Goal: Navigation & Orientation: Understand site structure

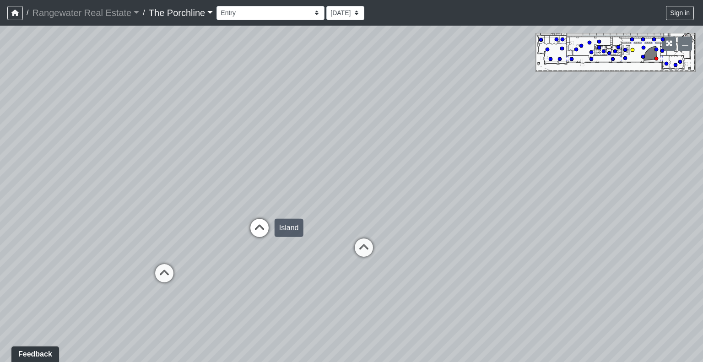
click at [252, 231] on icon at bounding box center [259, 232] width 27 height 27
drag, startPoint x: 252, startPoint y: 231, endPoint x: 471, endPoint y: 163, distance: 228.7
click at [471, 163] on div "Loading... Seating Loading... Mailroom Entry Loading... Lounge Entry Loading...…" at bounding box center [351, 194] width 703 height 337
drag, startPoint x: 427, startPoint y: 173, endPoint x: 561, endPoint y: 150, distance: 135.6
click at [561, 150] on div "Loading... Seating Loading... Mailroom Entry Loading... Lounge Entry Loading...…" at bounding box center [351, 194] width 703 height 337
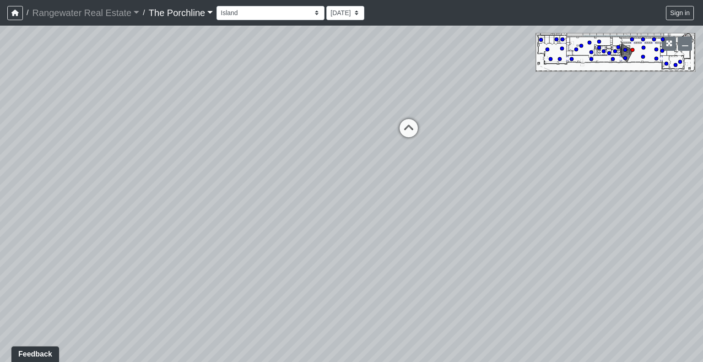
drag, startPoint x: 385, startPoint y: 164, endPoint x: 507, endPoint y: 234, distance: 140.9
click at [500, 235] on div "Loading... Seating Loading... Mailroom Entry Loading... Lounge Entry Loading...…" at bounding box center [351, 194] width 703 height 337
drag, startPoint x: 397, startPoint y: 213, endPoint x: 514, endPoint y: 239, distance: 119.6
click at [514, 239] on div "Loading... Seating Loading... Mailroom Entry Loading... Lounge Entry Loading...…" at bounding box center [351, 194] width 703 height 337
drag, startPoint x: 445, startPoint y: 223, endPoint x: 565, endPoint y: 208, distance: 121.3
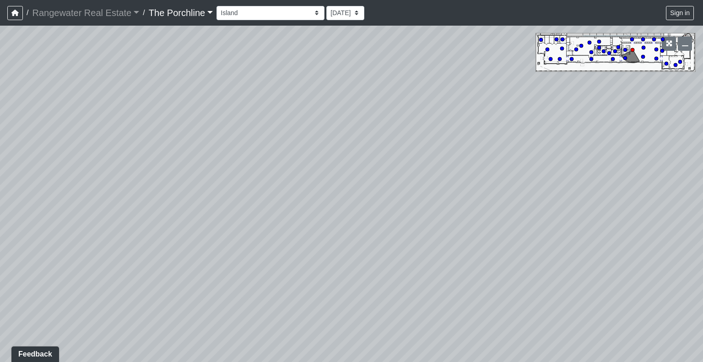
click at [565, 208] on div "Loading... Seating Loading... Mailroom Entry Loading... Lounge Entry Loading...…" at bounding box center [351, 194] width 703 height 337
drag, startPoint x: 410, startPoint y: 207, endPoint x: 596, endPoint y: 217, distance: 186.1
click at [596, 217] on div "Loading... Seating Loading... Mailroom Entry Loading... Lounge Entry Loading...…" at bounding box center [351, 194] width 703 height 337
drag, startPoint x: 418, startPoint y: 211, endPoint x: 593, endPoint y: 211, distance: 175.8
click at [593, 211] on div "Loading... Seating Loading... Mailroom Entry Loading... Lounge Entry Loading...…" at bounding box center [351, 194] width 703 height 337
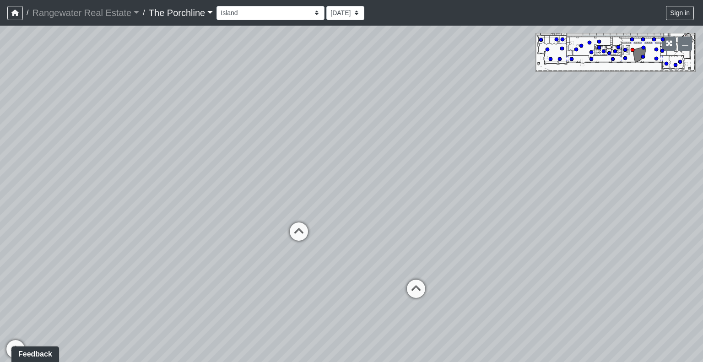
drag, startPoint x: 310, startPoint y: 219, endPoint x: 447, endPoint y: 214, distance: 137.0
click at [447, 214] on div "Loading... Seating Loading... Mailroom Entry Loading... Lounge Entry Loading...…" at bounding box center [351, 194] width 703 height 337
click at [304, 230] on icon at bounding box center [298, 236] width 27 height 27
drag, startPoint x: 299, startPoint y: 222, endPoint x: 459, endPoint y: 198, distance: 162.0
click at [459, 198] on div "Loading... Seating Loading... Mailroom Entry Loading... Lounge Entry Loading...…" at bounding box center [351, 194] width 703 height 337
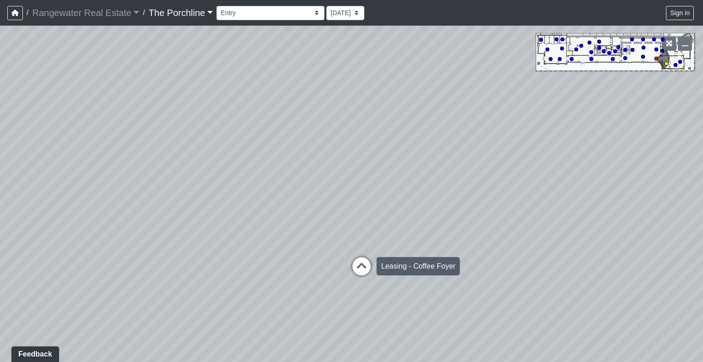
click at [361, 268] on icon at bounding box center [361, 270] width 27 height 27
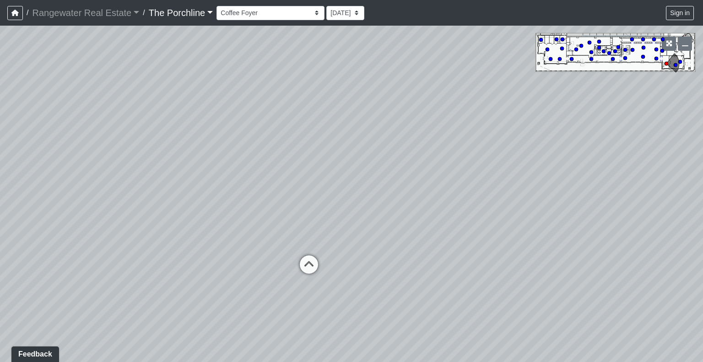
drag, startPoint x: 374, startPoint y: 213, endPoint x: 444, endPoint y: 310, distance: 119.3
click at [444, 310] on div "Loading... Seating Loading... Mailroom Entry Loading... Lounge Entry Loading...…" at bounding box center [351, 194] width 703 height 337
drag, startPoint x: 418, startPoint y: 227, endPoint x: 255, endPoint y: 220, distance: 163.6
click at [255, 221] on div "Loading... Seating Loading... Mailroom Entry Loading... Lounge Entry Loading...…" at bounding box center [351, 194] width 703 height 337
drag, startPoint x: 514, startPoint y: 173, endPoint x: 222, endPoint y: 166, distance: 292.7
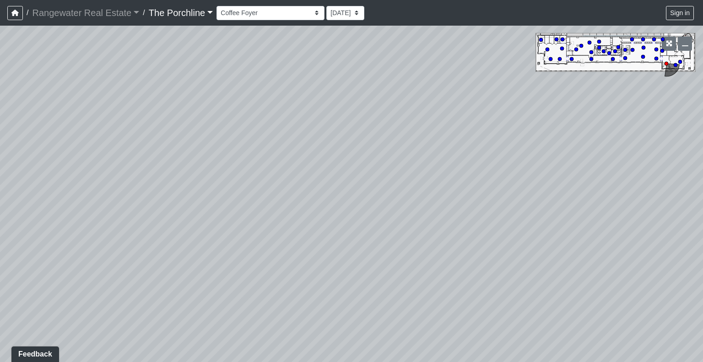
click at [221, 166] on div "Loading... Seating Loading... Mailroom Entry Loading... Lounge Entry Loading...…" at bounding box center [351, 194] width 703 height 337
drag, startPoint x: 454, startPoint y: 164, endPoint x: 217, endPoint y: 104, distance: 244.7
click at [217, 104] on div "Loading... Seating Loading... Mailroom Entry Loading... Lounge Entry Loading...…" at bounding box center [351, 194] width 703 height 337
drag, startPoint x: 437, startPoint y: 153, endPoint x: 156, endPoint y: 111, distance: 284.8
click at [156, 111] on div "Loading... Seating Loading... Mailroom Entry Loading... Lounge Entry Loading...…" at bounding box center [351, 194] width 703 height 337
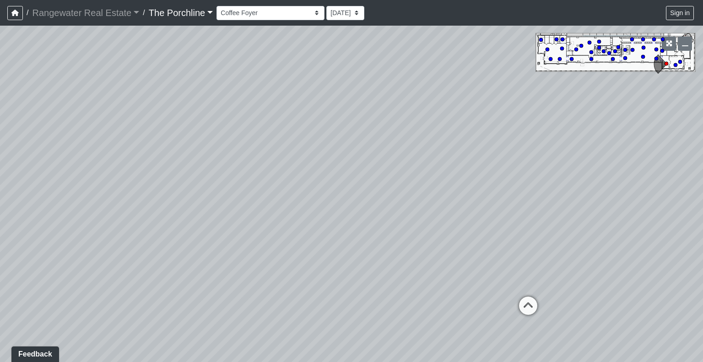
drag, startPoint x: 424, startPoint y: 151, endPoint x: 326, endPoint y: 166, distance: 99.1
click at [327, 165] on div "Loading... Seating Loading... Mailroom Entry Loading... Lounge Entry Loading...…" at bounding box center [351, 194] width 703 height 337
drag, startPoint x: 444, startPoint y: 206, endPoint x: 390, endPoint y: 163, distance: 68.7
click at [390, 163] on div "Loading... Seating Loading... Mailroom Entry Loading... Lounge Entry Loading...…" at bounding box center [351, 194] width 703 height 337
click at [391, 252] on icon at bounding box center [393, 259] width 27 height 27
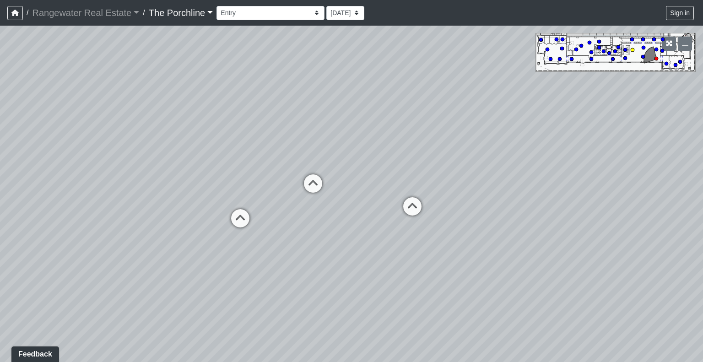
drag, startPoint x: 315, startPoint y: 189, endPoint x: 382, endPoint y: 183, distance: 67.1
click at [382, 183] on div "Loading... Seating Loading... Mailroom Entry Loading... Lounge Entry Loading...…" at bounding box center [351, 194] width 703 height 337
click at [244, 221] on icon at bounding box center [240, 222] width 27 height 27
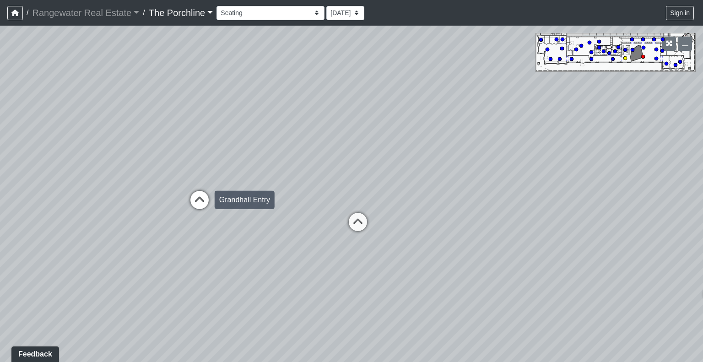
click at [206, 196] on icon at bounding box center [199, 204] width 27 height 27
drag, startPoint x: 261, startPoint y: 163, endPoint x: 452, endPoint y: 172, distance: 190.7
click at [453, 172] on div "Loading... Seating Loading... Mailroom Entry Loading... Lounge Entry Loading...…" at bounding box center [351, 194] width 703 height 337
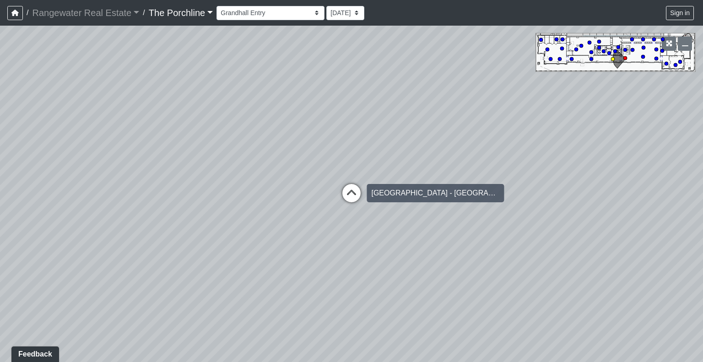
click at [358, 192] on icon at bounding box center [351, 197] width 27 height 27
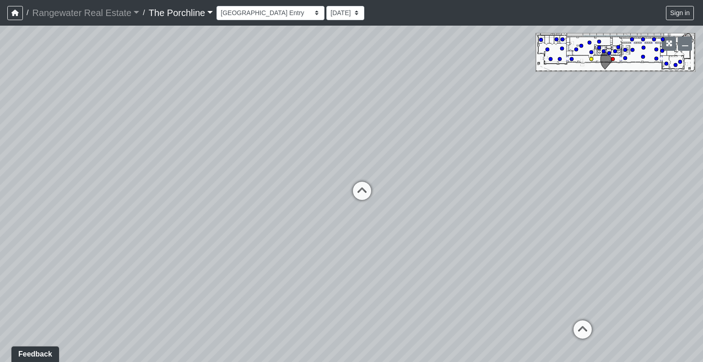
click at [358, 192] on icon at bounding box center [361, 195] width 27 height 27
click at [358, 192] on icon at bounding box center [361, 199] width 27 height 27
click at [358, 192] on div "Loading... Seating Loading... Mailroom Entry Loading... Lounge Entry Loading...…" at bounding box center [351, 194] width 703 height 337
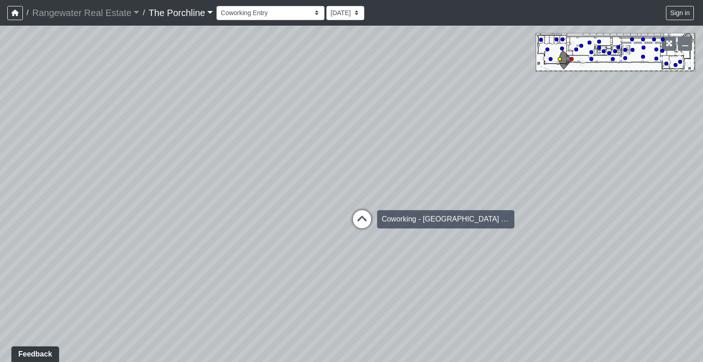
click at [358, 217] on icon at bounding box center [361, 223] width 27 height 27
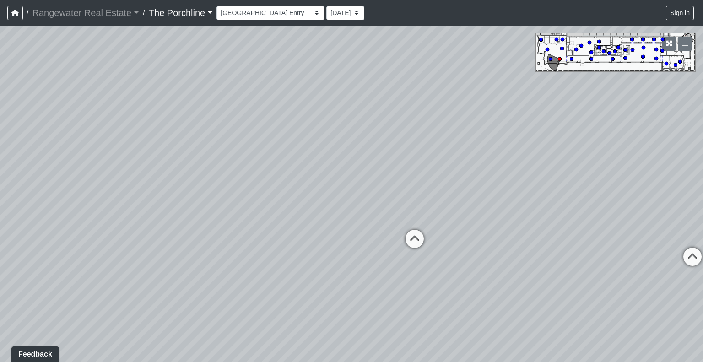
drag, startPoint x: 353, startPoint y: 210, endPoint x: 487, endPoint y: 202, distance: 134.8
click at [489, 203] on div "Loading... Seating Loading... Mailroom Entry Loading... Lounge Entry Loading...…" at bounding box center [351, 194] width 703 height 337
drag, startPoint x: 388, startPoint y: 194, endPoint x: 584, endPoint y: 282, distance: 214.8
click at [590, 287] on div "Loading... Seating Loading... Mailroom Entry Loading... Lounge Entry Loading...…" at bounding box center [351, 194] width 703 height 337
drag, startPoint x: 641, startPoint y: 187, endPoint x: 664, endPoint y: 172, distance: 27.4
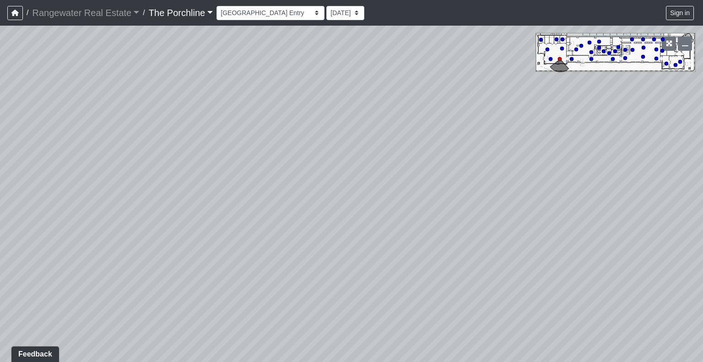
click at [671, 174] on div "Loading... Seating Loading... Mailroom Entry Loading... Lounge Entry Loading...…" at bounding box center [351, 194] width 703 height 337
drag, startPoint x: 512, startPoint y: 208, endPoint x: 627, endPoint y: 156, distance: 125.8
click at [627, 157] on div "Loading... Seating Loading... Mailroom Entry Loading... Lounge Entry Loading...…" at bounding box center [351, 194] width 703 height 337
drag, startPoint x: 516, startPoint y: 138, endPoint x: 450, endPoint y: 121, distance: 68.6
click at [452, 122] on div "Loading... Seating Loading... Mailroom Entry Loading... Lounge Entry Loading...…" at bounding box center [351, 194] width 703 height 337
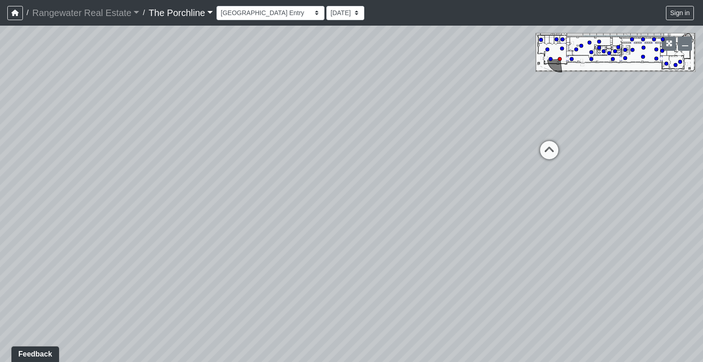
drag, startPoint x: 674, startPoint y: 153, endPoint x: 703, endPoint y: 147, distance: 29.1
click at [703, 147] on div "Loading... Seating Loading... Mailroom Entry Loading... Lounge Entry Loading...…" at bounding box center [351, 194] width 703 height 337
drag, startPoint x: 403, startPoint y: 203, endPoint x: 678, endPoint y: 207, distance: 274.3
click at [680, 207] on div "Loading... Seating Loading... Mailroom Entry Loading... Lounge Entry Loading...…" at bounding box center [351, 194] width 703 height 337
drag, startPoint x: 465, startPoint y: 208, endPoint x: 695, endPoint y: 235, distance: 231.0
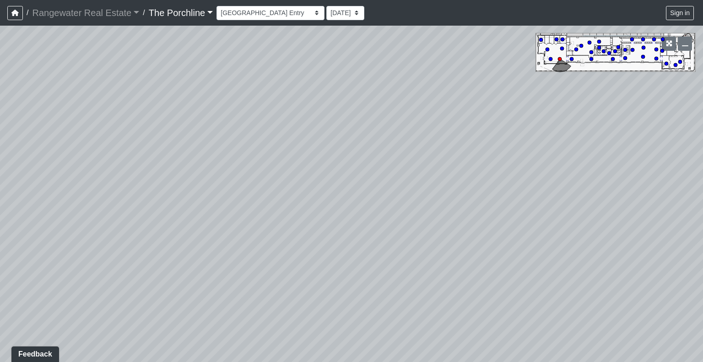
click at [694, 235] on div "Loading... Seating Loading... Mailroom Entry Loading... Lounge Entry Loading...…" at bounding box center [351, 194] width 703 height 337
drag, startPoint x: 484, startPoint y: 218, endPoint x: 682, endPoint y: 243, distance: 200.3
click at [682, 243] on div "Loading... Seating Loading... Mailroom Entry Loading... Lounge Entry Loading...…" at bounding box center [351, 194] width 703 height 337
drag, startPoint x: 486, startPoint y: 217, endPoint x: 673, endPoint y: 318, distance: 212.5
click at [673, 318] on div "Loading... Seating Loading... Mailroom Entry Loading... Lounge Entry Loading...…" at bounding box center [351, 194] width 703 height 337
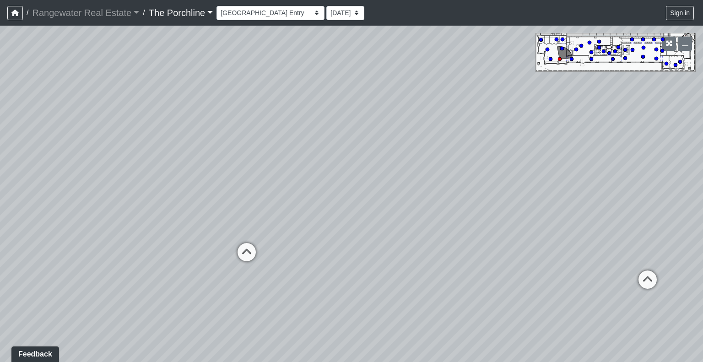
drag, startPoint x: 456, startPoint y: 268, endPoint x: 703, endPoint y: 259, distance: 247.0
click at [676, 265] on div "Loading... Seating Loading... Mailroom Entry Loading... Lounge Entry Loading...…" at bounding box center [351, 194] width 703 height 337
click at [379, 212] on icon at bounding box center [379, 224] width 27 height 27
click at [381, 237] on icon at bounding box center [387, 243] width 27 height 27
drag, startPoint x: 310, startPoint y: 241, endPoint x: 541, endPoint y: 152, distance: 247.0
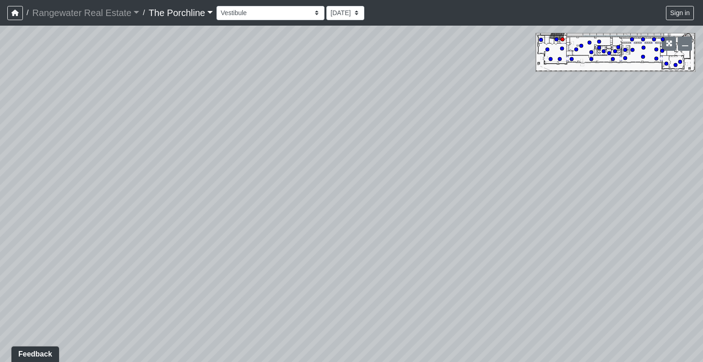
click at [546, 150] on div "Loading... Seating Loading... Mailroom Entry Loading... Lounge Entry Loading...…" at bounding box center [351, 194] width 703 height 337
drag, startPoint x: 463, startPoint y: 183, endPoint x: 612, endPoint y: 208, distance: 150.6
click at [612, 208] on div "Loading... Seating Loading... Mailroom Entry Loading... Lounge Entry Loading...…" at bounding box center [351, 194] width 703 height 337
drag, startPoint x: 506, startPoint y: 199, endPoint x: 667, endPoint y: 174, distance: 162.8
click at [666, 174] on div "Loading... Seating Loading... Mailroom Entry Loading... Lounge Entry Loading...…" at bounding box center [351, 194] width 703 height 337
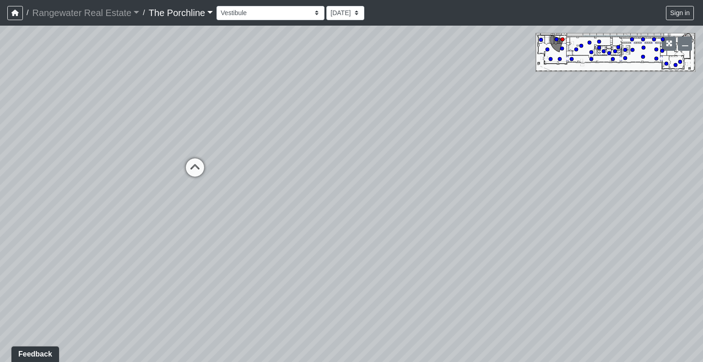
drag, startPoint x: 462, startPoint y: 213, endPoint x: 603, endPoint y: 222, distance: 140.8
click at [603, 222] on div "Loading... Seating Loading... Mailroom Entry Loading... Lounge Entry Loading...…" at bounding box center [351, 194] width 703 height 337
click at [343, 159] on icon at bounding box center [341, 165] width 27 height 27
drag, startPoint x: 491, startPoint y: 160, endPoint x: 252, endPoint y: 189, distance: 240.3
click at [252, 187] on div "Loading... Seating Loading... Mailroom Entry Loading... Lounge Entry Loading...…" at bounding box center [351, 194] width 703 height 337
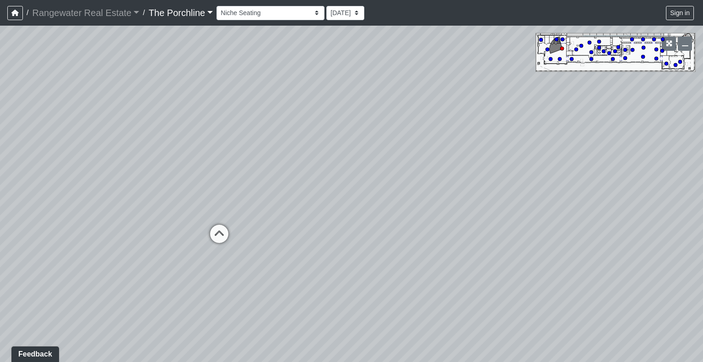
drag, startPoint x: 401, startPoint y: 169, endPoint x: 370, endPoint y: 240, distance: 77.7
click at [370, 240] on div "Loading... Seating Loading... Mailroom Entry Loading... Lounge Entry Loading...…" at bounding box center [351, 194] width 703 height 337
click at [217, 230] on icon at bounding box center [219, 238] width 27 height 27
drag, startPoint x: 399, startPoint y: 181, endPoint x: 165, endPoint y: 228, distance: 239.0
click at [165, 228] on div "Loading... Seating Loading... Mailroom Entry Loading... Lounge Entry Loading...…" at bounding box center [351, 194] width 703 height 337
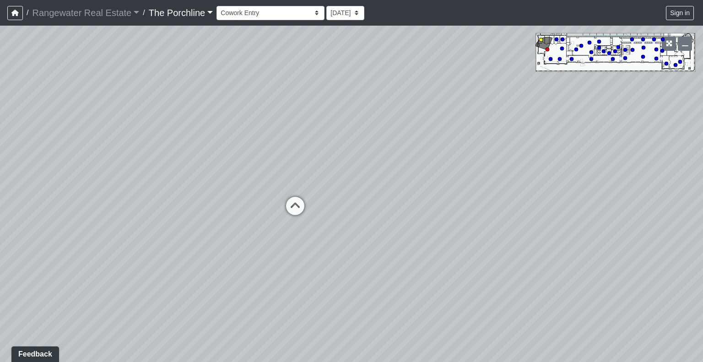
click at [295, 203] on icon at bounding box center [295, 210] width 27 height 27
drag, startPoint x: 385, startPoint y: 212, endPoint x: 232, endPoint y: 201, distance: 153.4
click at [232, 201] on div "Loading... Seating Loading... Mailroom Entry Loading... Lounge Entry Loading...…" at bounding box center [351, 194] width 703 height 337
click at [616, 51] on circle at bounding box center [616, 51] width 4 height 4
drag, startPoint x: 462, startPoint y: 166, endPoint x: 286, endPoint y: 144, distance: 177.2
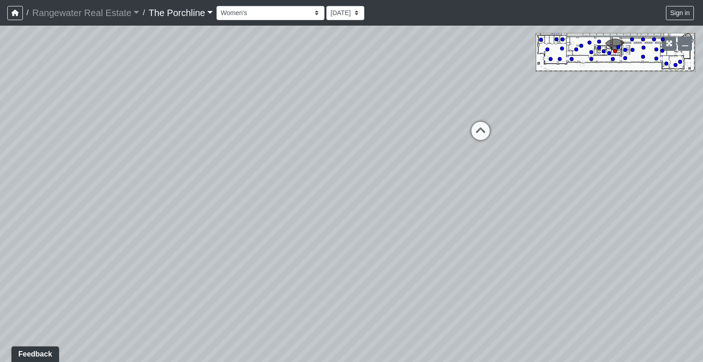
click at [286, 144] on div "Loading... Seating Loading... Mailroom Entry Loading... Lounge Entry Loading...…" at bounding box center [351, 194] width 703 height 337
drag, startPoint x: 416, startPoint y: 157, endPoint x: 269, endPoint y: 155, distance: 147.5
click at [269, 155] on div "Loading... Seating Loading... Mailroom Entry Loading... Lounge Entry Loading...…" at bounding box center [351, 194] width 703 height 337
drag, startPoint x: 423, startPoint y: 162, endPoint x: 173, endPoint y: 130, distance: 252.6
click at [173, 130] on div "Loading... Seating Loading... Mailroom Entry Loading... Lounge Entry Loading...…" at bounding box center [351, 194] width 703 height 337
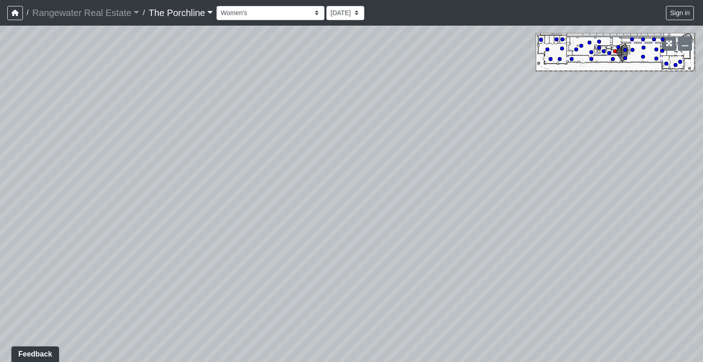
drag, startPoint x: 325, startPoint y: 149, endPoint x: 180, endPoint y: 163, distance: 145.4
click at [190, 172] on div "Loading... Seating Loading... Mailroom Entry Loading... Lounge Entry Loading...…" at bounding box center [351, 194] width 703 height 337
drag, startPoint x: 359, startPoint y: 174, endPoint x: 85, endPoint y: 232, distance: 279.6
click at [81, 232] on div "Loading... Seating Loading... Mailroom Entry Loading... Lounge Entry Loading...…" at bounding box center [351, 194] width 703 height 337
drag, startPoint x: 330, startPoint y: 198, endPoint x: 130, endPoint y: 272, distance: 213.4
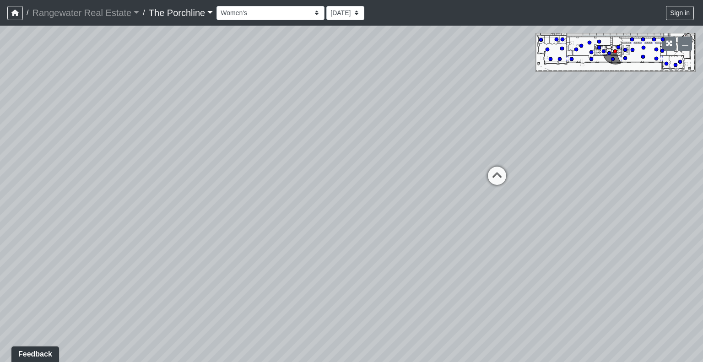
click at [130, 272] on div "Loading... Seating Loading... Mailroom Entry Loading... Lounge Entry Loading...…" at bounding box center [351, 194] width 703 height 337
drag, startPoint x: 525, startPoint y: 138, endPoint x: 211, endPoint y: 115, distance: 314.9
click at [211, 115] on div "Loading... Seating Loading... Mailroom Entry Loading... Lounge Entry Loading...…" at bounding box center [351, 194] width 703 height 337
click at [620, 45] on icon at bounding box center [618, 47] width 5 height 5
drag, startPoint x: 479, startPoint y: 128, endPoint x: 531, endPoint y: 272, distance: 153.7
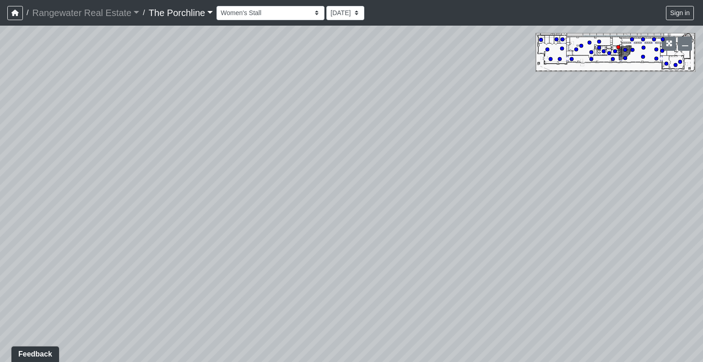
click at [531, 272] on div "Loading... Seating Loading... Mailroom Entry Loading... Lounge Entry Loading...…" at bounding box center [351, 194] width 703 height 337
click at [599, 46] on circle at bounding box center [600, 48] width 4 height 4
drag, startPoint x: 457, startPoint y: 102, endPoint x: 562, endPoint y: 125, distance: 107.4
click at [562, 125] on div "Loading... Seating Loading... Mailroom Entry Loading... Lounge Entry Loading...…" at bounding box center [351, 194] width 703 height 337
drag, startPoint x: 487, startPoint y: 135, endPoint x: 529, endPoint y: 173, distance: 57.4
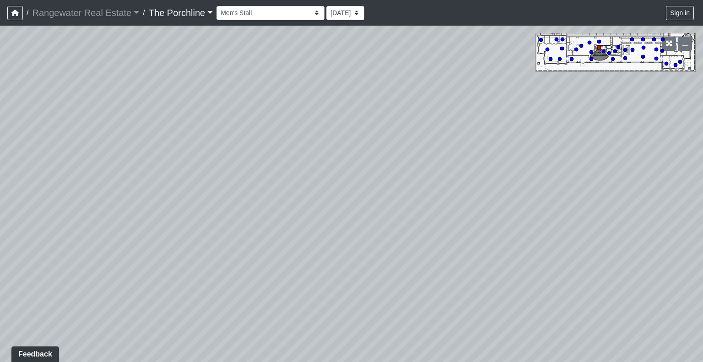
click at [594, 188] on div "Loading... Seating Loading... Mailroom Entry Loading... Lounge Entry Loading...…" at bounding box center [351, 194] width 703 height 337
drag, startPoint x: 581, startPoint y: 152, endPoint x: 632, endPoint y: 140, distance: 52.9
click at [636, 141] on div "Loading... Seating Loading... Mailroom Entry Loading... Lounge Entry Loading...…" at bounding box center [351, 194] width 703 height 337
drag, startPoint x: 586, startPoint y: 163, endPoint x: 662, endPoint y: 161, distance: 75.6
click at [662, 161] on div "Loading... Seating Loading... Mailroom Entry Loading... Lounge Entry Loading...…" at bounding box center [351, 194] width 703 height 337
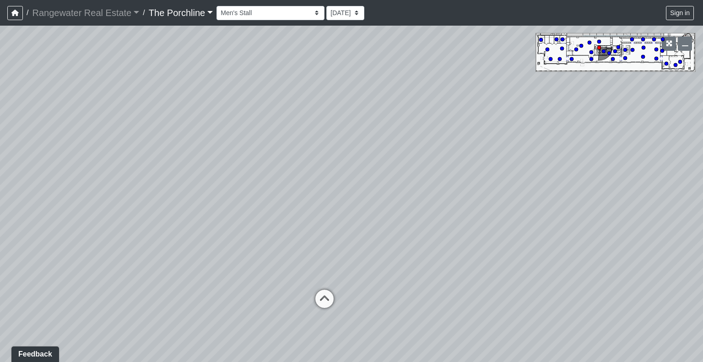
drag, startPoint x: 534, startPoint y: 119, endPoint x: 500, endPoint y: 107, distance: 36.1
click at [500, 107] on div "Loading... Seating Loading... Mailroom Entry Loading... Lounge Entry Loading...…" at bounding box center [351, 194] width 703 height 337
drag, startPoint x: 435, startPoint y: 123, endPoint x: 562, endPoint y: 143, distance: 128.4
click at [562, 143] on div "Loading... Seating Loading... Mailroom Entry Loading... Lounge Entry Loading...…" at bounding box center [351, 194] width 703 height 337
drag, startPoint x: 396, startPoint y: 144, endPoint x: 582, endPoint y: 161, distance: 187.6
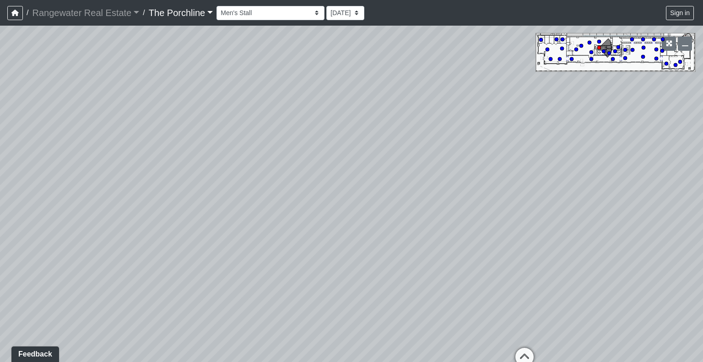
click at [582, 161] on div "Loading... Seating Loading... Mailroom Entry Loading... Lounge Entry Loading...…" at bounding box center [351, 194] width 703 height 337
drag, startPoint x: 440, startPoint y: 152, endPoint x: 631, endPoint y: 126, distance: 192.3
click at [631, 126] on div "Loading... Seating Loading... Mailroom Entry Loading... Lounge Entry Loading...…" at bounding box center [351, 194] width 703 height 337
drag, startPoint x: 416, startPoint y: 147, endPoint x: 590, endPoint y: 124, distance: 175.6
click at [588, 125] on div "Loading... Seating Loading... Mailroom Entry Loading... Lounge Entry Loading...…" at bounding box center [351, 194] width 703 height 337
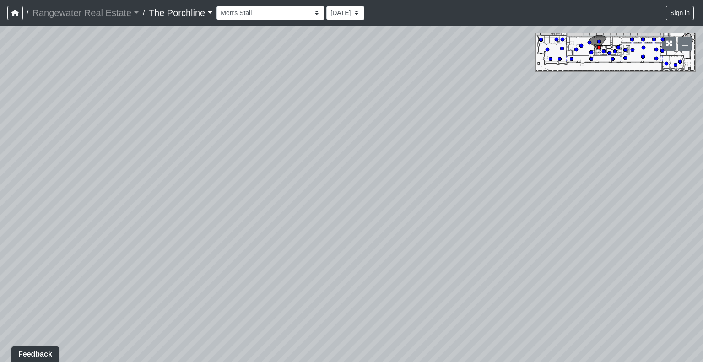
drag, startPoint x: 623, startPoint y: 134, endPoint x: 582, endPoint y: 142, distance: 42.5
click at [641, 131] on div "Loading... Seating Loading... Mailroom Entry Loading... Lounge Entry Loading...…" at bounding box center [351, 194] width 703 height 337
drag, startPoint x: 438, startPoint y: 145, endPoint x: 657, endPoint y: 234, distance: 236.8
click at [657, 234] on div "Loading... Seating Loading... Mailroom Entry Loading... Lounge Entry Loading...…" at bounding box center [351, 194] width 703 height 337
drag, startPoint x: 407, startPoint y: 197, endPoint x: 645, endPoint y: 168, distance: 239.9
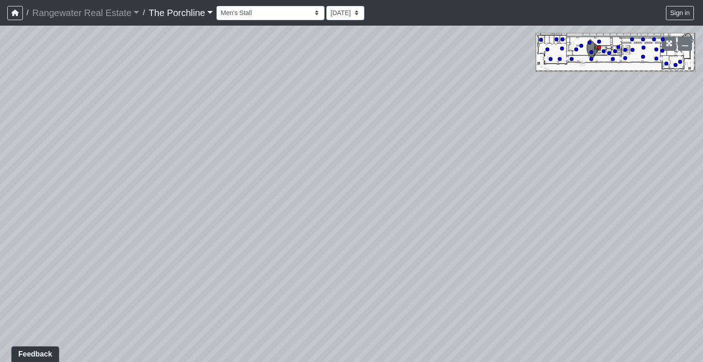
click at [645, 168] on div "Loading... Seating Loading... Mailroom Entry Loading... Lounge Entry Loading...…" at bounding box center [351, 194] width 703 height 337
click at [550, 58] on circle at bounding box center [551, 59] width 4 height 4
click at [664, 65] on icon at bounding box center [666, 63] width 5 height 5
drag, startPoint x: 643, startPoint y: 129, endPoint x: 408, endPoint y: 137, distance: 234.6
click at [408, 137] on div "Loading... Seating Loading... Mailroom Entry Loading... Lounge Entry Loading...…" at bounding box center [351, 194] width 703 height 337
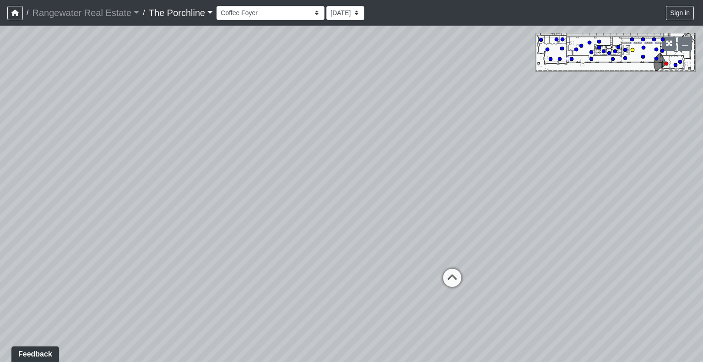
click at [633, 49] on circle at bounding box center [633, 50] width 4 height 4
click at [614, 56] on div "Loading... Seating Loading... Mailroom Entry Loading... Lounge Entry Loading...…" at bounding box center [351, 194] width 703 height 337
click at [614, 58] on circle at bounding box center [613, 59] width 4 height 4
drag, startPoint x: 390, startPoint y: 93, endPoint x: 412, endPoint y: 266, distance: 175.0
click at [412, 266] on div "Loading... Seating Loading... Mailroom Entry Loading... Lounge Entry Loading...…" at bounding box center [351, 194] width 703 height 337
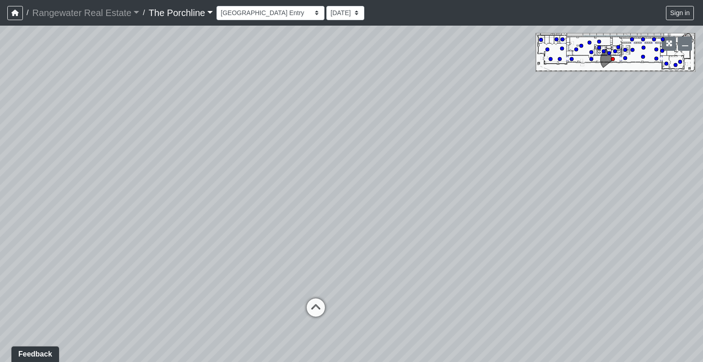
drag, startPoint x: 372, startPoint y: 146, endPoint x: 360, endPoint y: 44, distance: 102.3
click at [361, 58] on div "Loading... Seating Loading... Mailroom Entry Loading... Lounge Entry Loading...…" at bounding box center [351, 194] width 703 height 337
drag, startPoint x: 372, startPoint y: 153, endPoint x: 368, endPoint y: 65, distance: 88.9
click at [366, 69] on div "Loading... Seating Loading... Mailroom Entry Loading... Lounge Entry Loading...…" at bounding box center [351, 194] width 703 height 337
drag, startPoint x: 421, startPoint y: 158, endPoint x: 190, endPoint y: 260, distance: 252.2
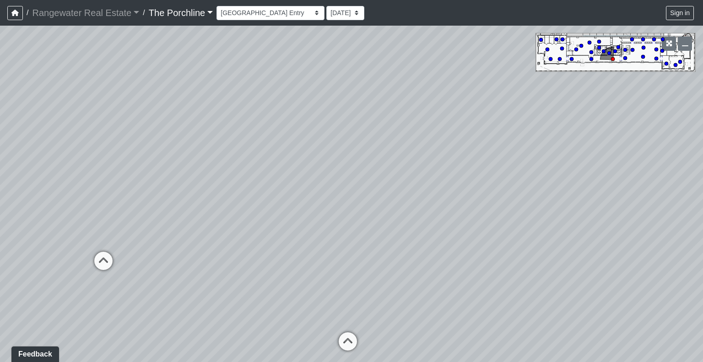
click at [190, 260] on div "Loading... Seating Loading... Mailroom Entry Loading... Lounge Entry Loading...…" at bounding box center [351, 194] width 703 height 337
drag, startPoint x: 225, startPoint y: 235, endPoint x: 267, endPoint y: 139, distance: 105.0
click at [267, 139] on div "Loading... Seating Loading... Mailroom Entry Loading... Lounge Entry Loading...…" at bounding box center [351, 194] width 703 height 337
click at [368, 271] on icon at bounding box center [365, 274] width 27 height 27
drag, startPoint x: 380, startPoint y: 197, endPoint x: 362, endPoint y: 333, distance: 137.1
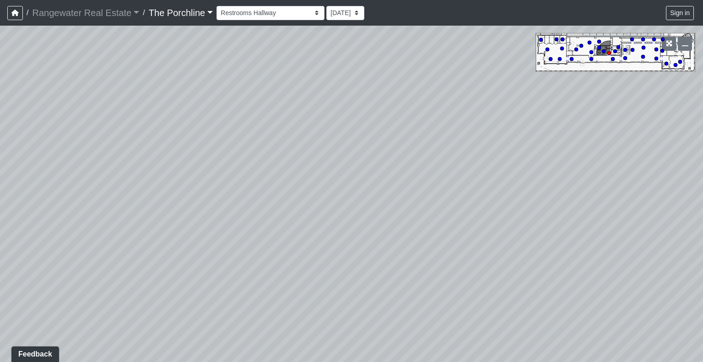
click at [362, 333] on div "Loading... Seating Loading... Mailroom Entry Loading... Lounge Entry Loading...…" at bounding box center [351, 194] width 703 height 337
drag, startPoint x: 362, startPoint y: 333, endPoint x: 332, endPoint y: 301, distance: 44.4
click at [335, 305] on div "Loading... Seating Loading... Mailroom Entry Loading... Lounge Entry Loading...…" at bounding box center [351, 194] width 703 height 337
drag, startPoint x: 372, startPoint y: 224, endPoint x: 201, endPoint y: 231, distance: 170.9
click at [202, 234] on div "Loading... Seating Loading... Mailroom Entry Loading... Lounge Entry Loading...…" at bounding box center [351, 194] width 703 height 337
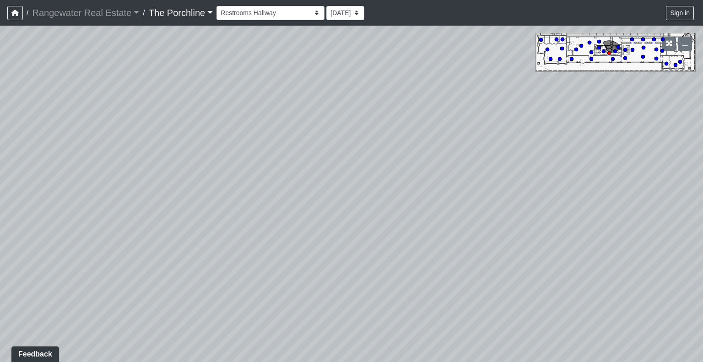
drag, startPoint x: 412, startPoint y: 254, endPoint x: 275, endPoint y: 128, distance: 186.3
click at [280, 135] on div "Loading... Seating Loading... Mailroom Entry Loading... Lounge Entry Loading...…" at bounding box center [351, 194] width 703 height 337
drag, startPoint x: 444, startPoint y: 192, endPoint x: 187, endPoint y: 98, distance: 273.5
click at [187, 98] on div "Loading... Seating Loading... Mailroom Entry Loading... Lounge Entry Loading...…" at bounding box center [351, 194] width 703 height 337
drag, startPoint x: 301, startPoint y: 186, endPoint x: 85, endPoint y: 177, distance: 216.3
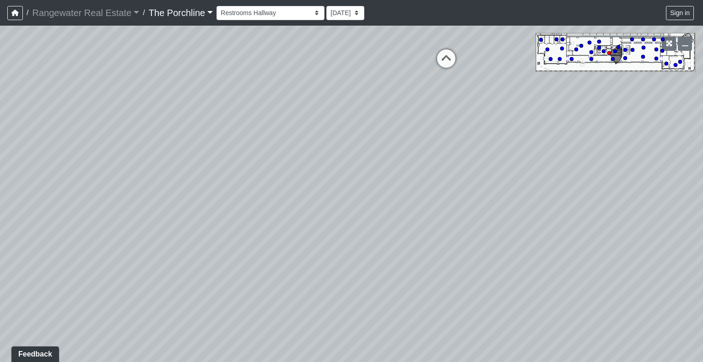
click at [86, 177] on div "Loading... Seating Loading... Mailroom Entry Loading... Lounge Entry Loading...…" at bounding box center [351, 194] width 703 height 337
drag, startPoint x: 242, startPoint y: 178, endPoint x: 132, endPoint y: 184, distance: 110.1
click at [133, 184] on div "Loading... Seating Loading... Mailroom Entry Loading... Lounge Entry Loading...…" at bounding box center [351, 194] width 703 height 337
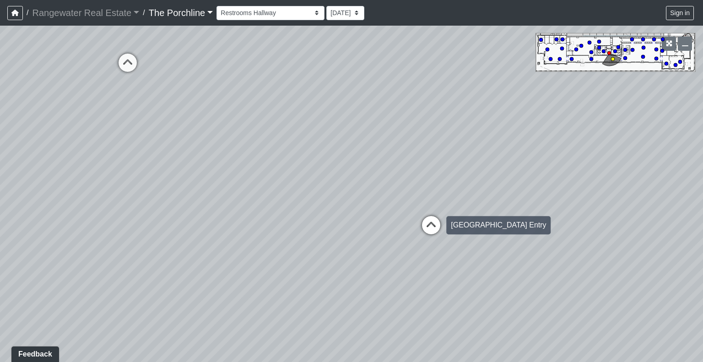
click at [438, 224] on icon at bounding box center [431, 229] width 27 height 27
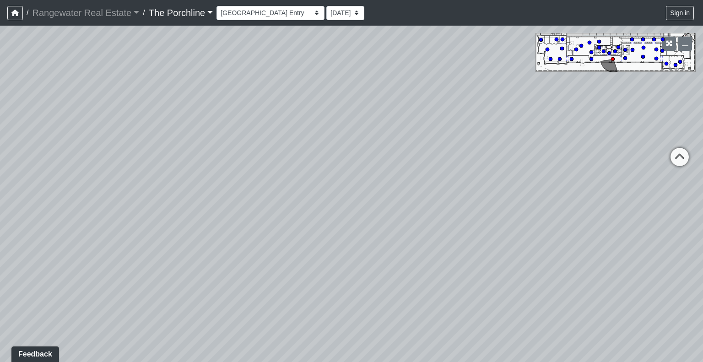
drag, startPoint x: 290, startPoint y: 179, endPoint x: 165, endPoint y: 168, distance: 126.0
click at [162, 168] on div "Loading... Seating Loading... Mailroom Entry Loading... Lounge Entry Loading...…" at bounding box center [351, 194] width 703 height 337
drag, startPoint x: 324, startPoint y: 199, endPoint x: 154, endPoint y: 206, distance: 170.5
click at [154, 206] on div "Loading... Seating Loading... Mailroom Entry Loading... Lounge Entry Loading...…" at bounding box center [351, 194] width 703 height 337
click at [300, 126] on icon at bounding box center [297, 122] width 27 height 27
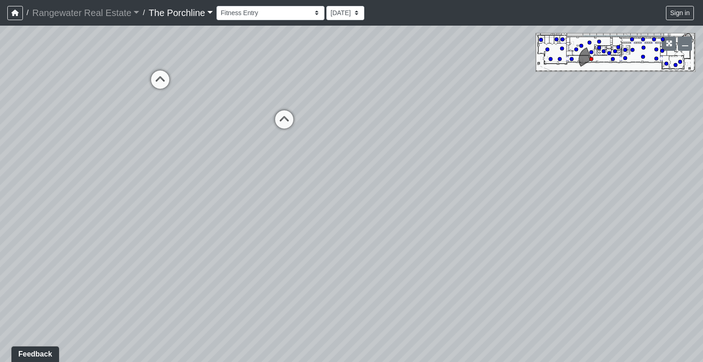
drag, startPoint x: 357, startPoint y: 207, endPoint x: 216, endPoint y: 188, distance: 142.7
click at [218, 188] on div "Loading... Seating Loading... Mailroom Entry Loading... Lounge Entry Loading...…" at bounding box center [351, 194] width 703 height 337
drag, startPoint x: 397, startPoint y: 211, endPoint x: 187, endPoint y: 224, distance: 211.0
click at [187, 224] on div "Loading... Seating Loading... Mailroom Entry Loading... Lounge Entry Loading...…" at bounding box center [351, 194] width 703 height 337
click at [614, 60] on circle at bounding box center [613, 59] width 4 height 4
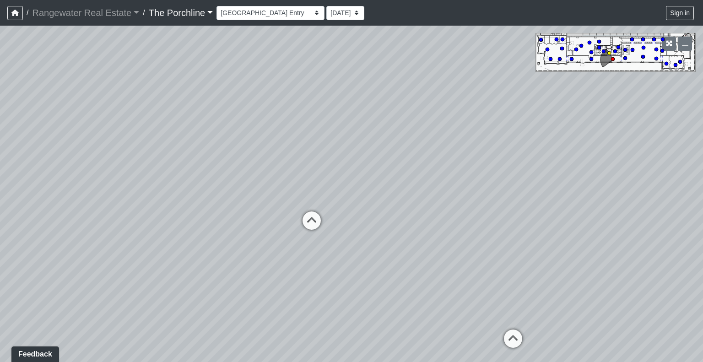
click at [511, 331] on icon at bounding box center [513, 343] width 27 height 27
select select "ntrynSccpEiuZ5Aym2ic15"
drag, startPoint x: 496, startPoint y: 241, endPoint x: 211, endPoint y: 220, distance: 286.5
click at [210, 220] on div "Loading... Seating Loading... Mailroom Entry Loading... Lounge Entry Loading...…" at bounding box center [351, 194] width 703 height 337
drag, startPoint x: 383, startPoint y: 168, endPoint x: 192, endPoint y: 299, distance: 231.5
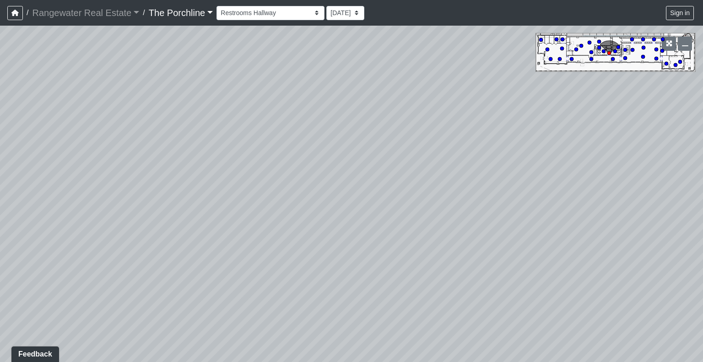
click at [192, 299] on div "Loading... Seating Loading... Mailroom Entry Loading... Lounge Entry Loading...…" at bounding box center [351, 194] width 703 height 337
drag, startPoint x: 134, startPoint y: 239, endPoint x: 317, endPoint y: 129, distance: 213.8
click at [317, 129] on div "Loading... Seating Loading... Mailroom Entry Loading... Lounge Entry Loading...…" at bounding box center [351, 194] width 703 height 337
drag, startPoint x: 291, startPoint y: 206, endPoint x: 483, endPoint y: 190, distance: 192.6
click at [484, 190] on div "Loading... Seating Loading... Mailroom Entry Loading... Lounge Entry Loading...…" at bounding box center [351, 194] width 703 height 337
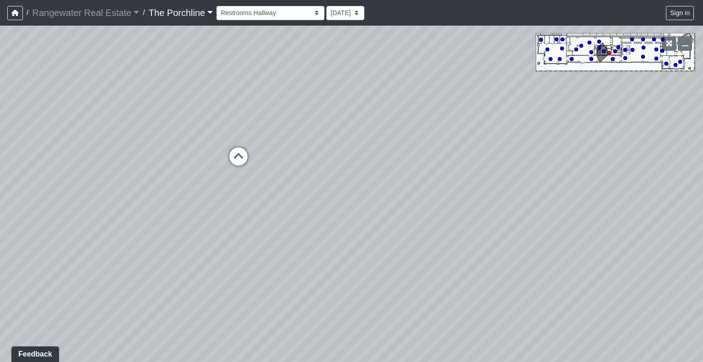
drag, startPoint x: 357, startPoint y: 180, endPoint x: 495, endPoint y: 213, distance: 141.7
click at [502, 214] on div "Loading... Seating Loading... Mailroom Entry Loading... Lounge Entry Loading...…" at bounding box center [351, 194] width 703 height 337
drag, startPoint x: 426, startPoint y: 217, endPoint x: 534, endPoint y: 218, distance: 107.6
click at [534, 218] on div "Loading... Seating Loading... Mailroom Entry Loading... Lounge Entry Loading...…" at bounding box center [351, 194] width 703 height 337
drag, startPoint x: 262, startPoint y: 178, endPoint x: 436, endPoint y: 150, distance: 176.3
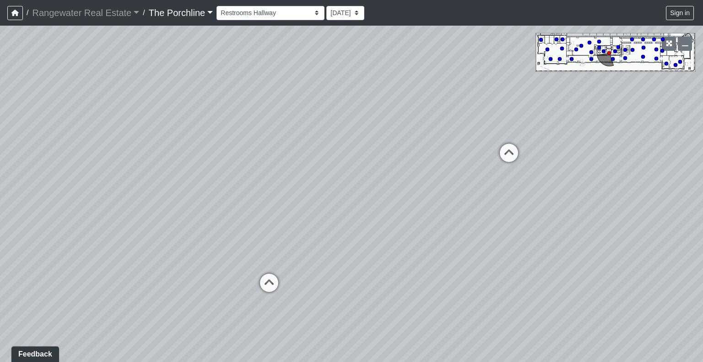
click at [443, 162] on div "Loading... Seating Loading... Mailroom Entry Loading... Lounge Entry Loading...…" at bounding box center [351, 194] width 703 height 337
drag, startPoint x: 551, startPoint y: 261, endPoint x: 568, endPoint y: 176, distance: 86.8
click at [569, 179] on div "Loading... Seating Loading... Mailroom Entry Loading... Lounge Entry Loading...…" at bounding box center [351, 194] width 703 height 337
